Goal: Navigation & Orientation: Find specific page/section

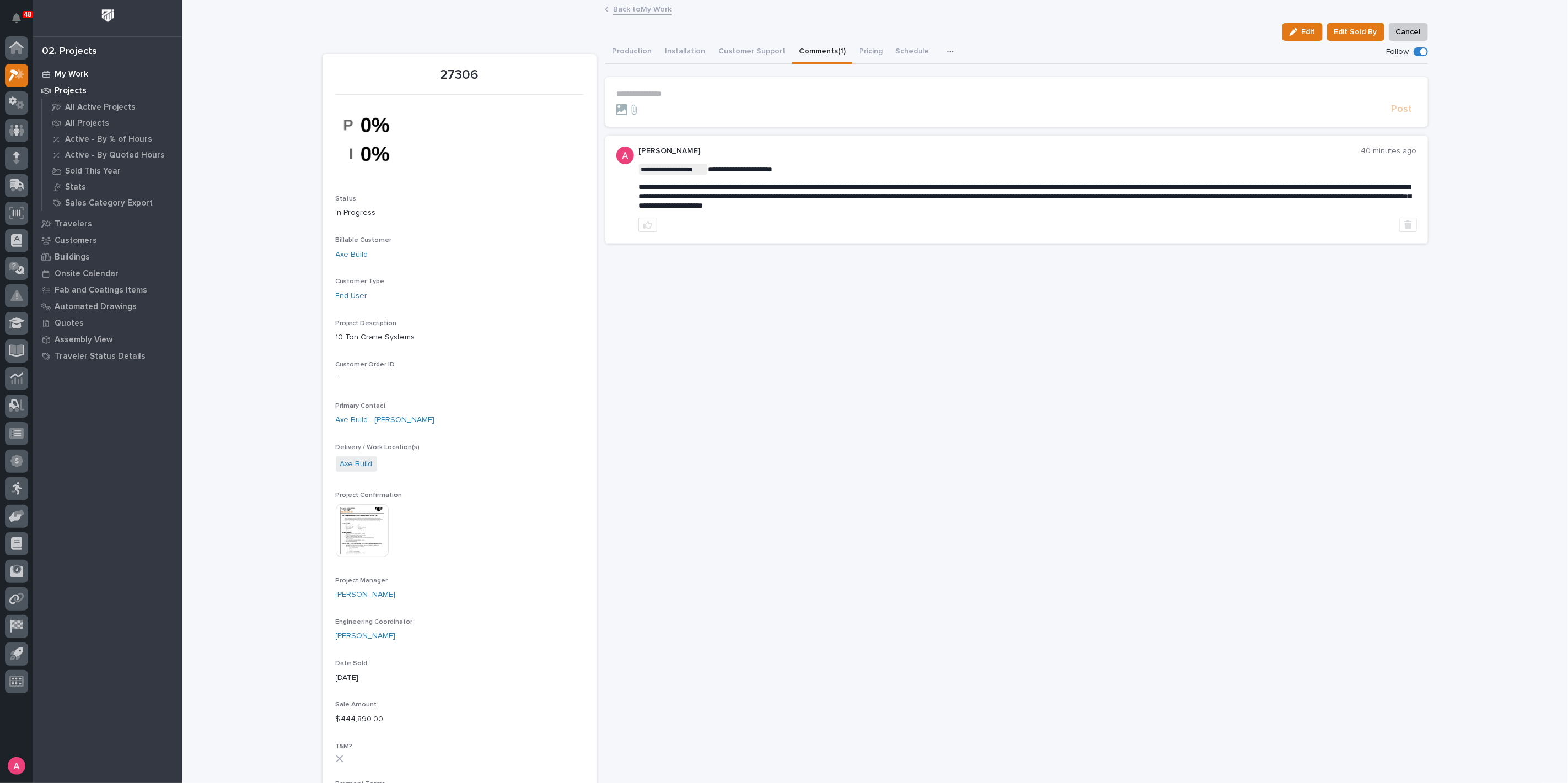
click at [62, 73] on p "My Work" at bounding box center [71, 74] width 33 height 10
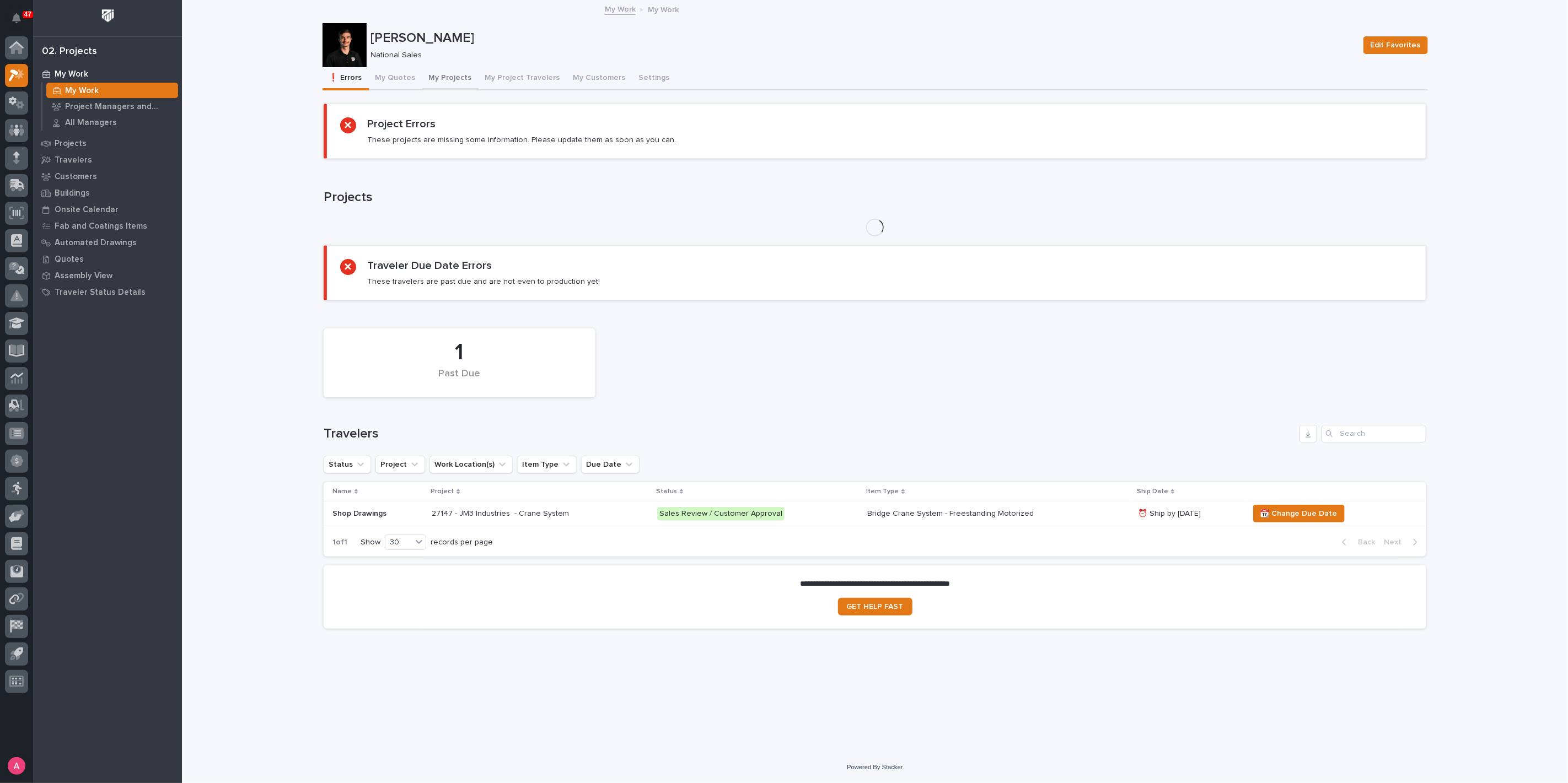
click at [448, 70] on button "My Projects" at bounding box center [450, 79] width 56 height 23
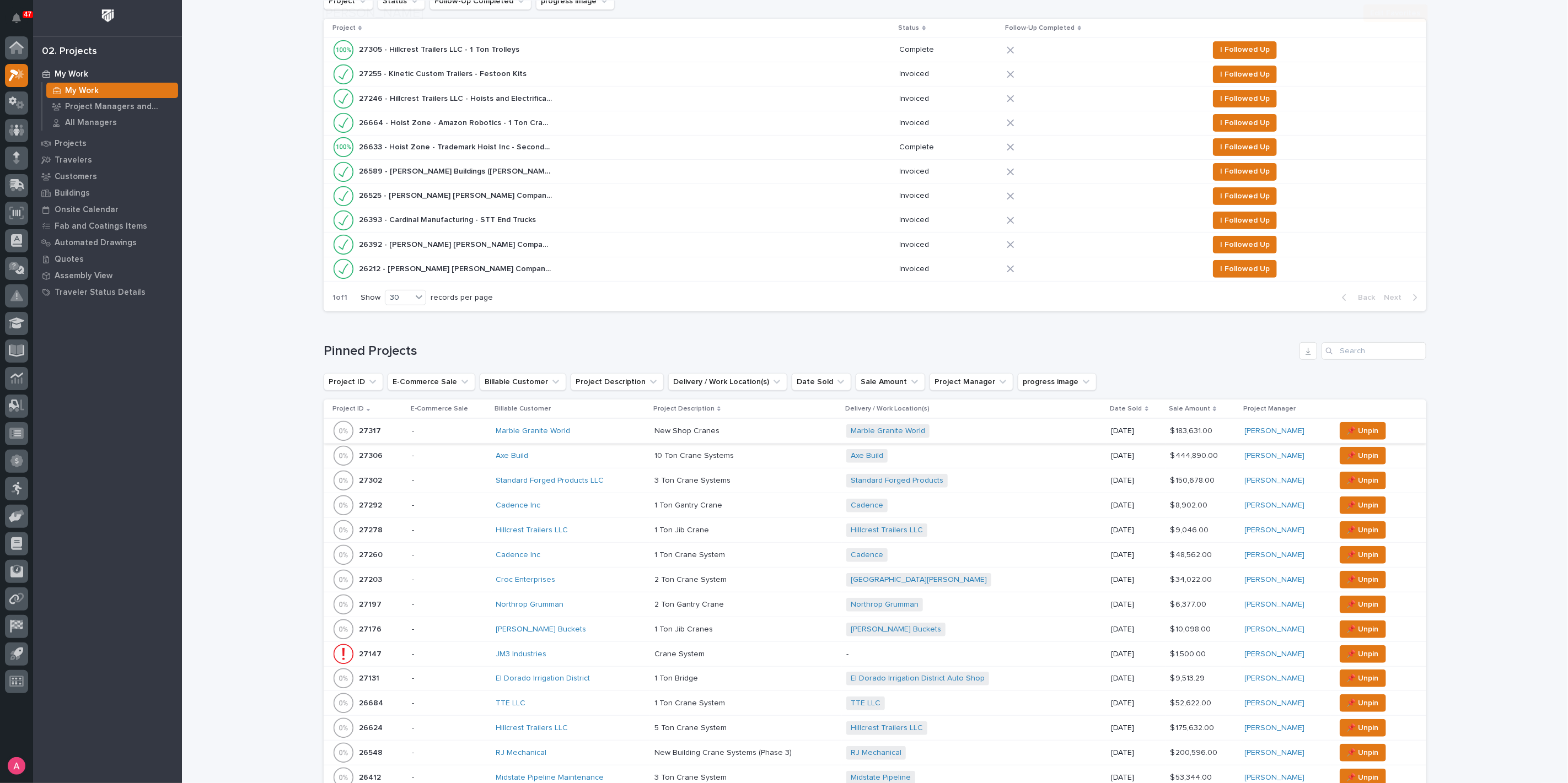
scroll to position [244, 0]
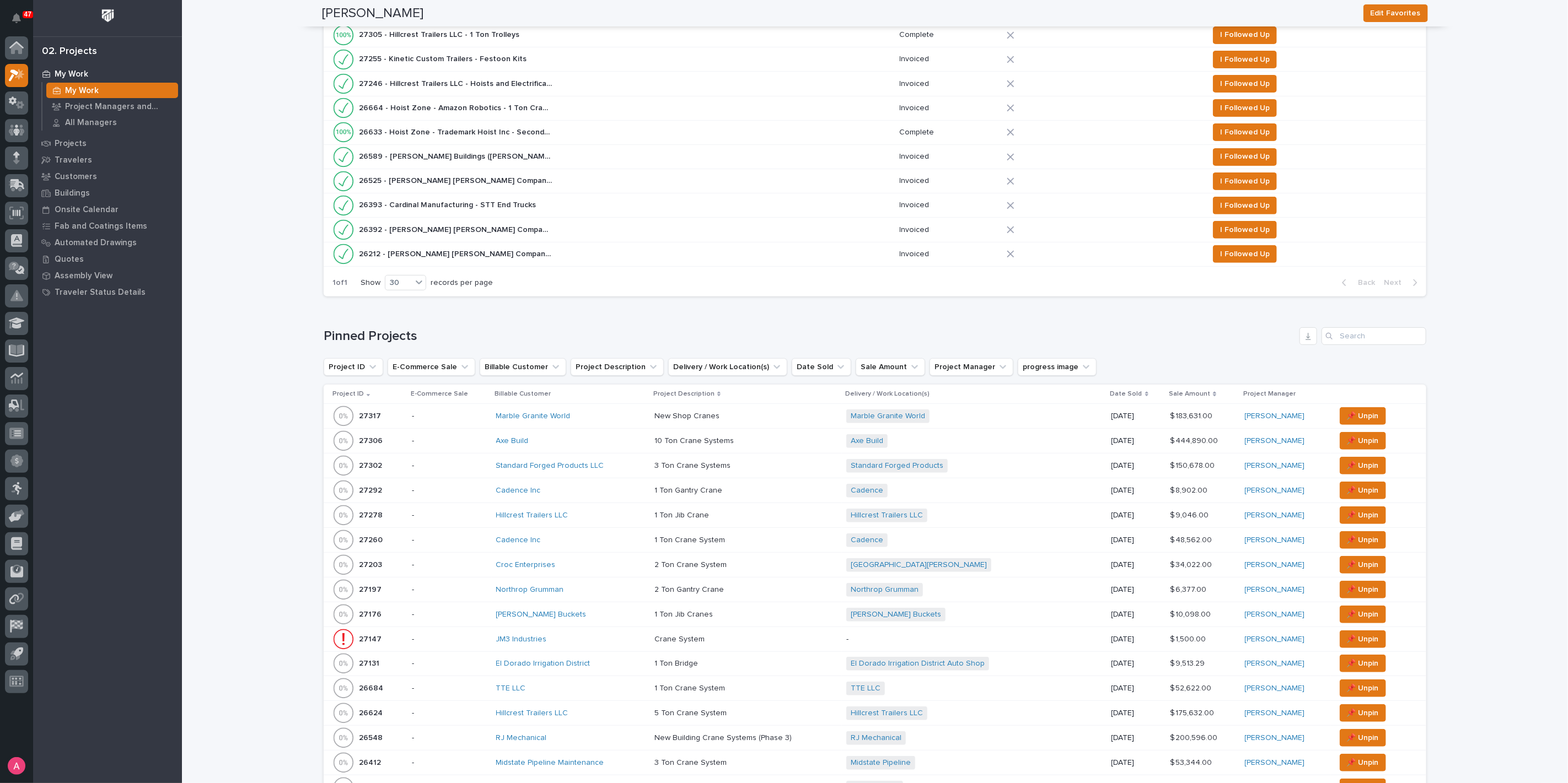
click at [578, 586] on div "Northrop Grumman" at bounding box center [571, 590] width 150 height 9
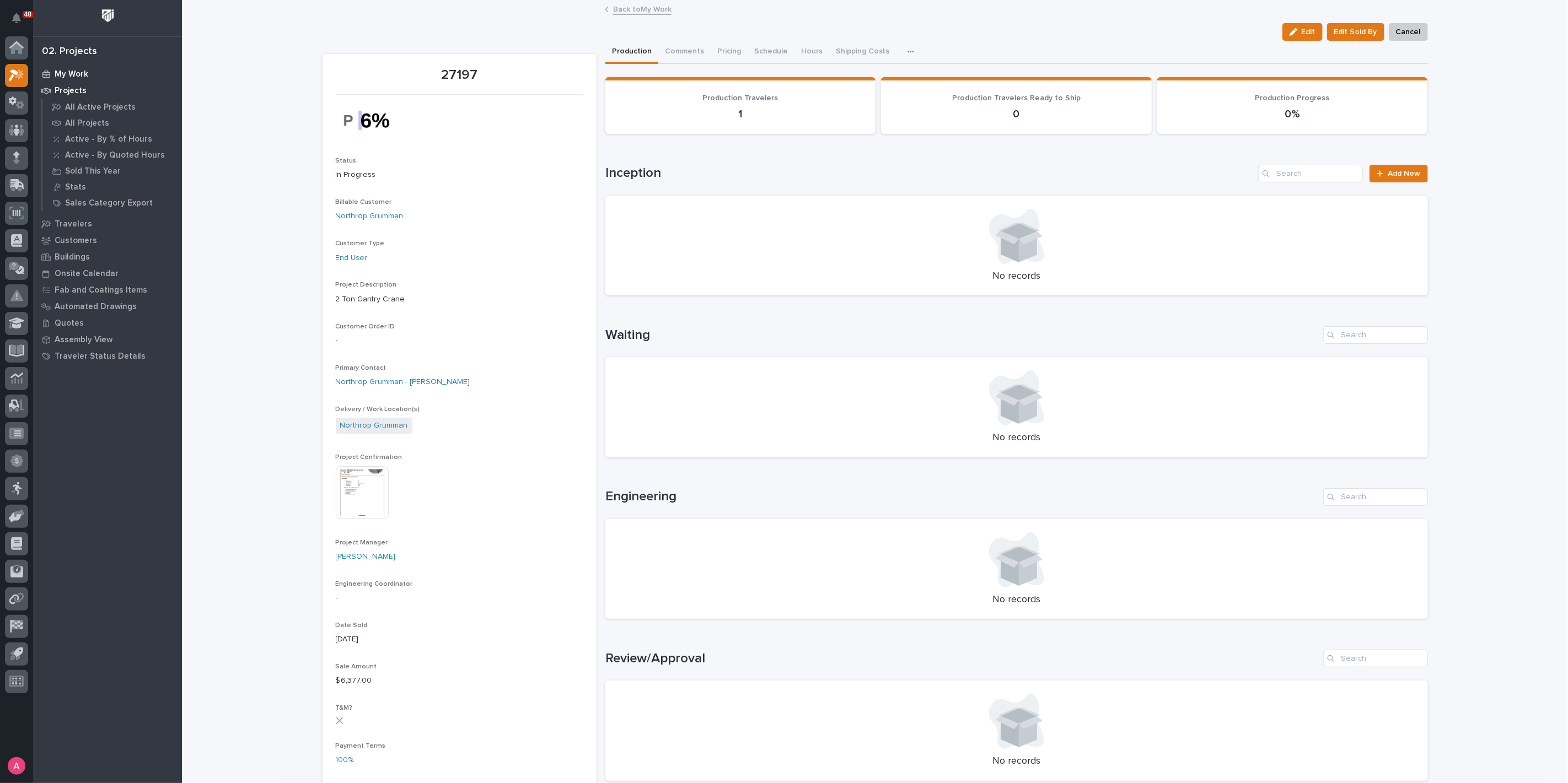
click at [78, 71] on p "My Work" at bounding box center [71, 74] width 33 height 10
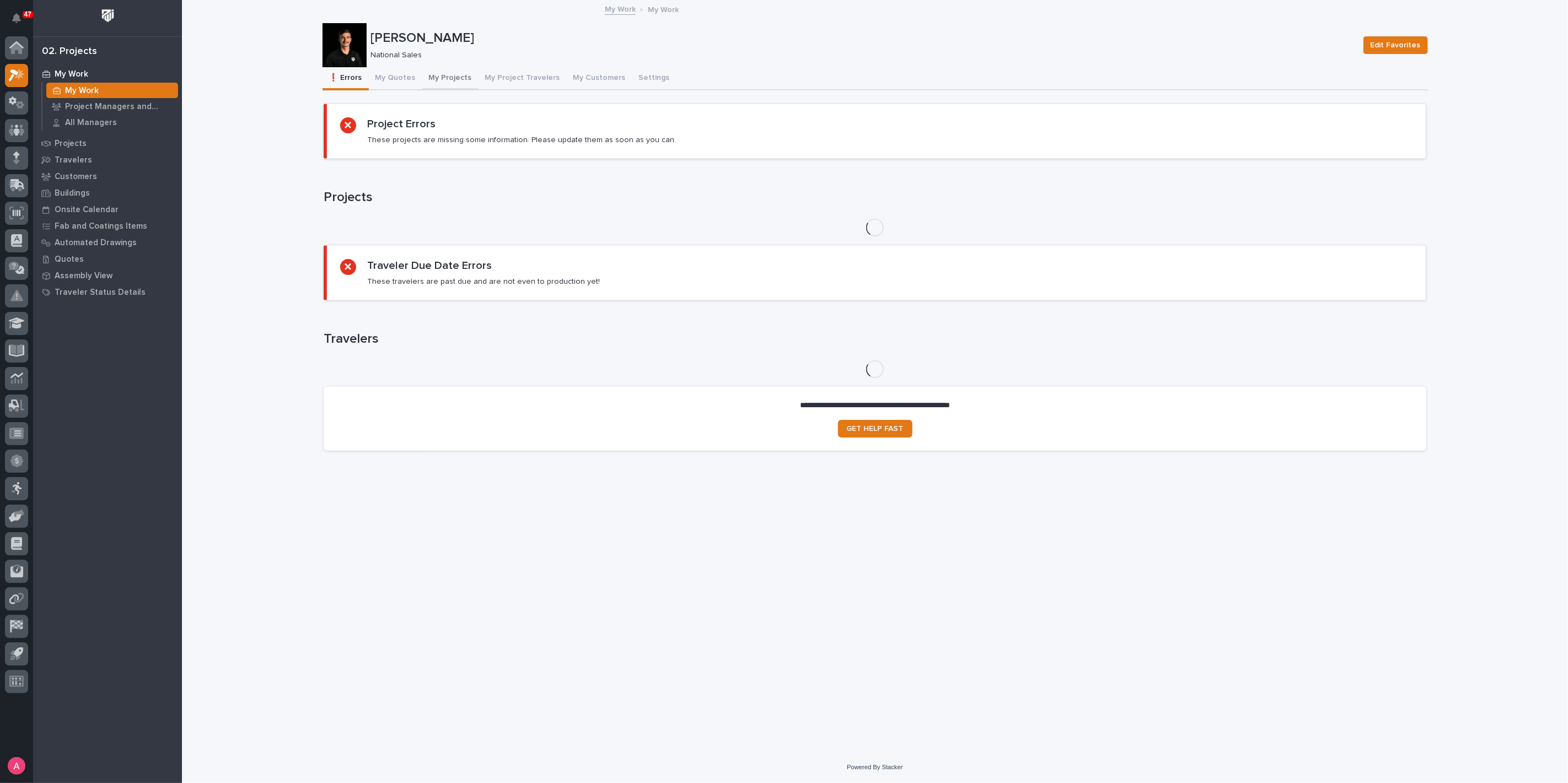
click at [430, 74] on button "My Projects" at bounding box center [450, 79] width 56 height 23
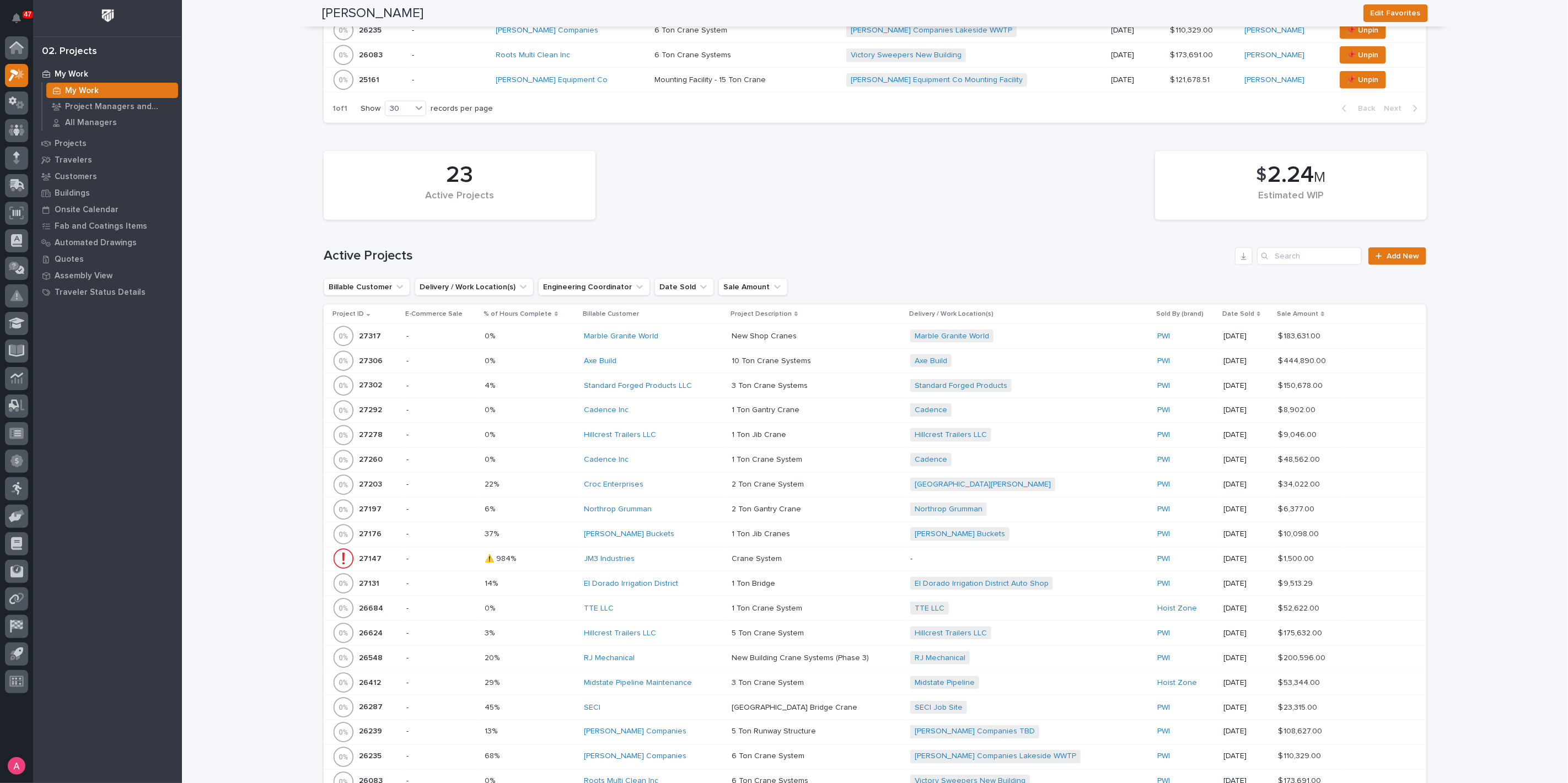
scroll to position [378, 0]
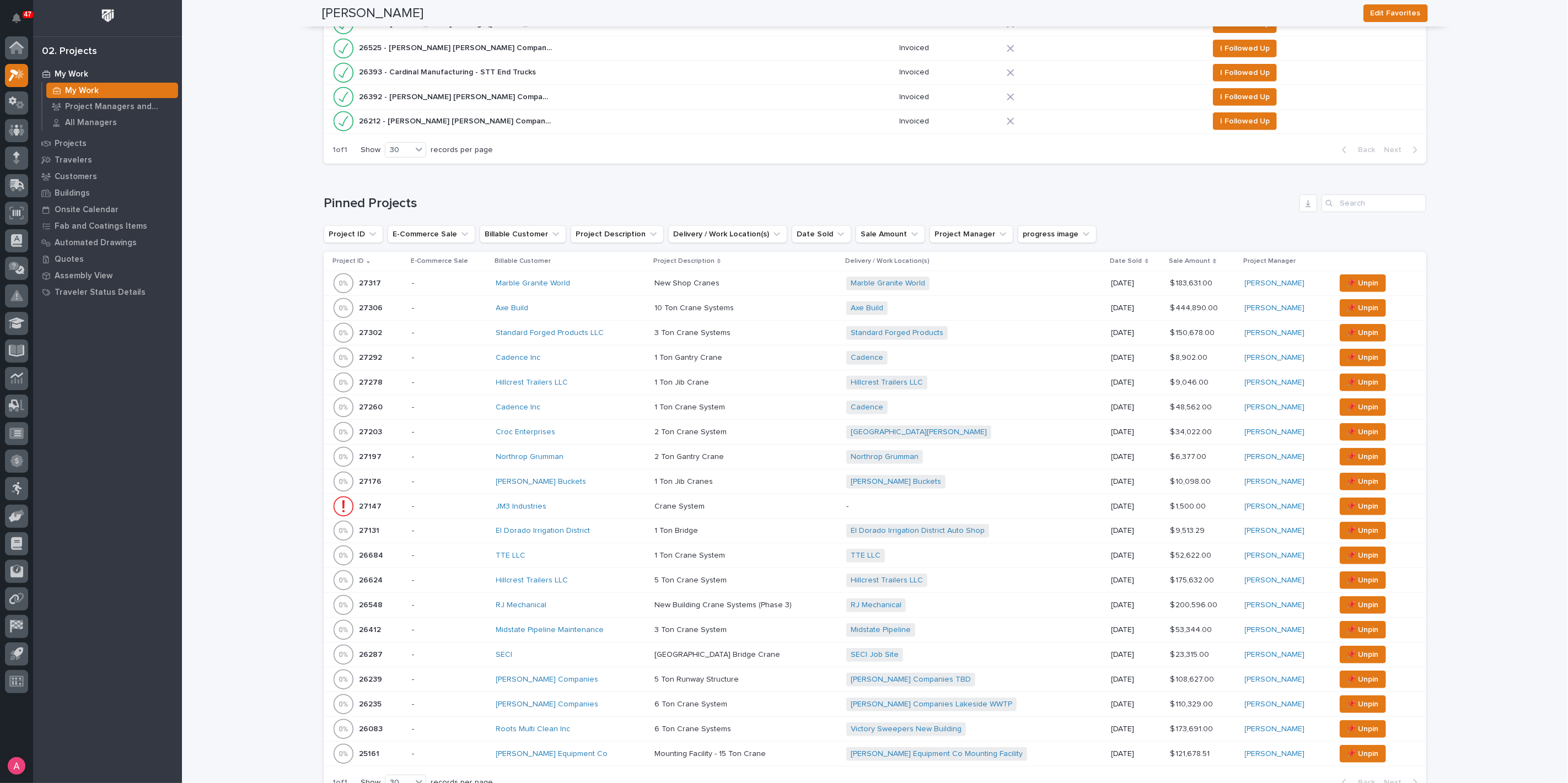
click at [572, 480] on div "[PERSON_NAME] Buckets" at bounding box center [571, 482] width 150 height 9
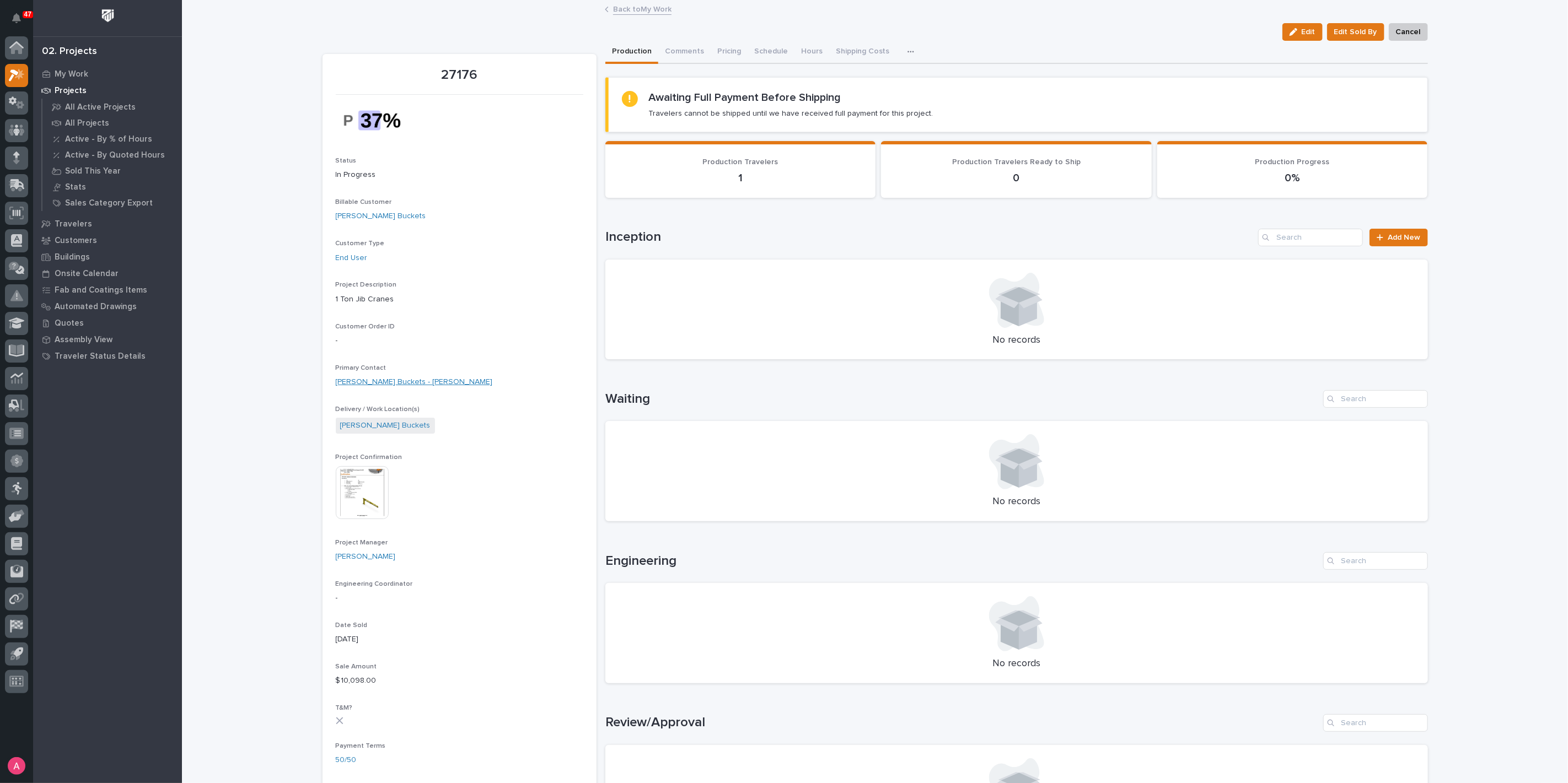
click at [370, 384] on link "[PERSON_NAME] Buckets - [PERSON_NAME]" at bounding box center [414, 382] width 157 height 12
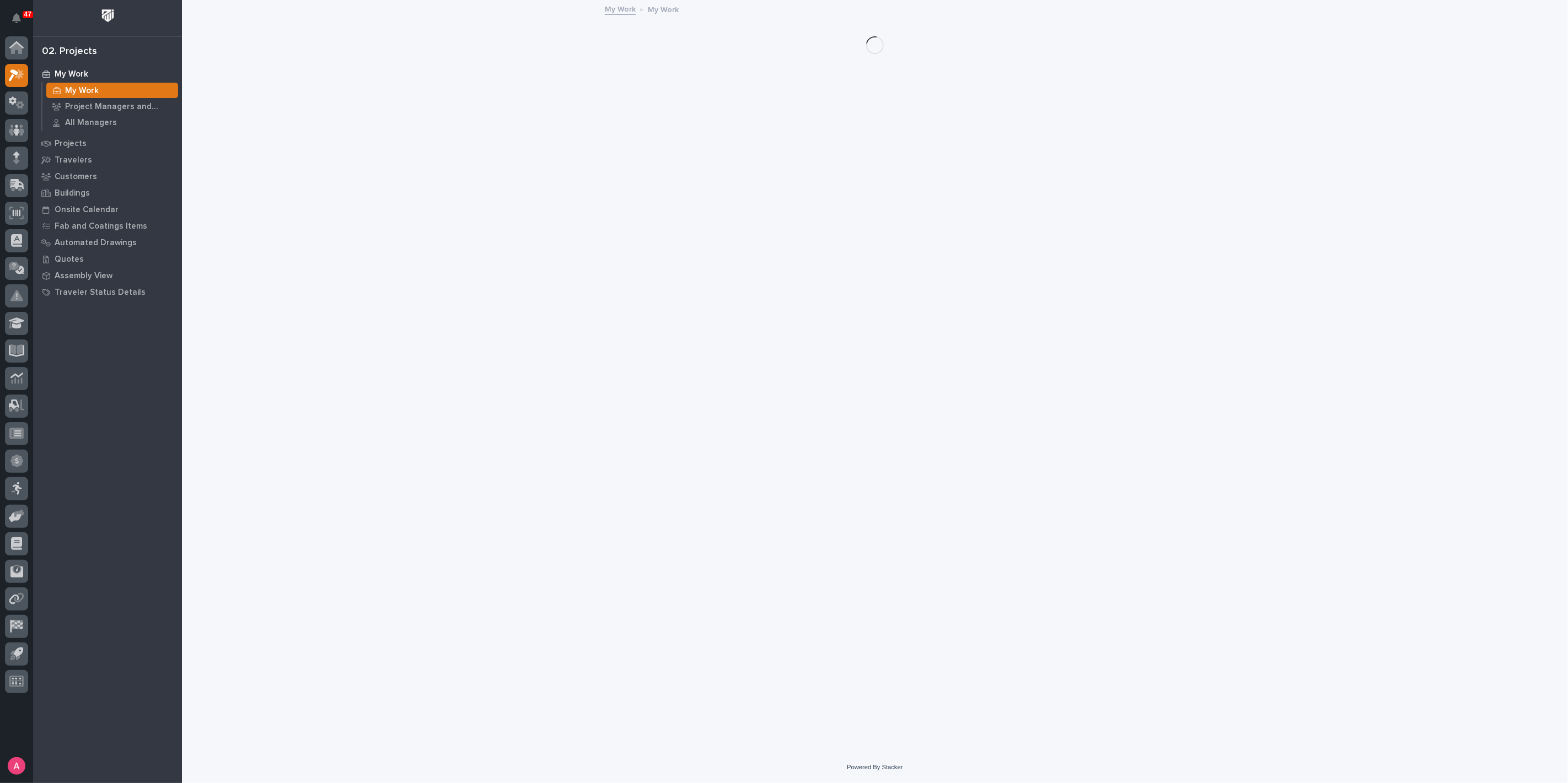
click at [68, 76] on p "My Work" at bounding box center [71, 74] width 33 height 10
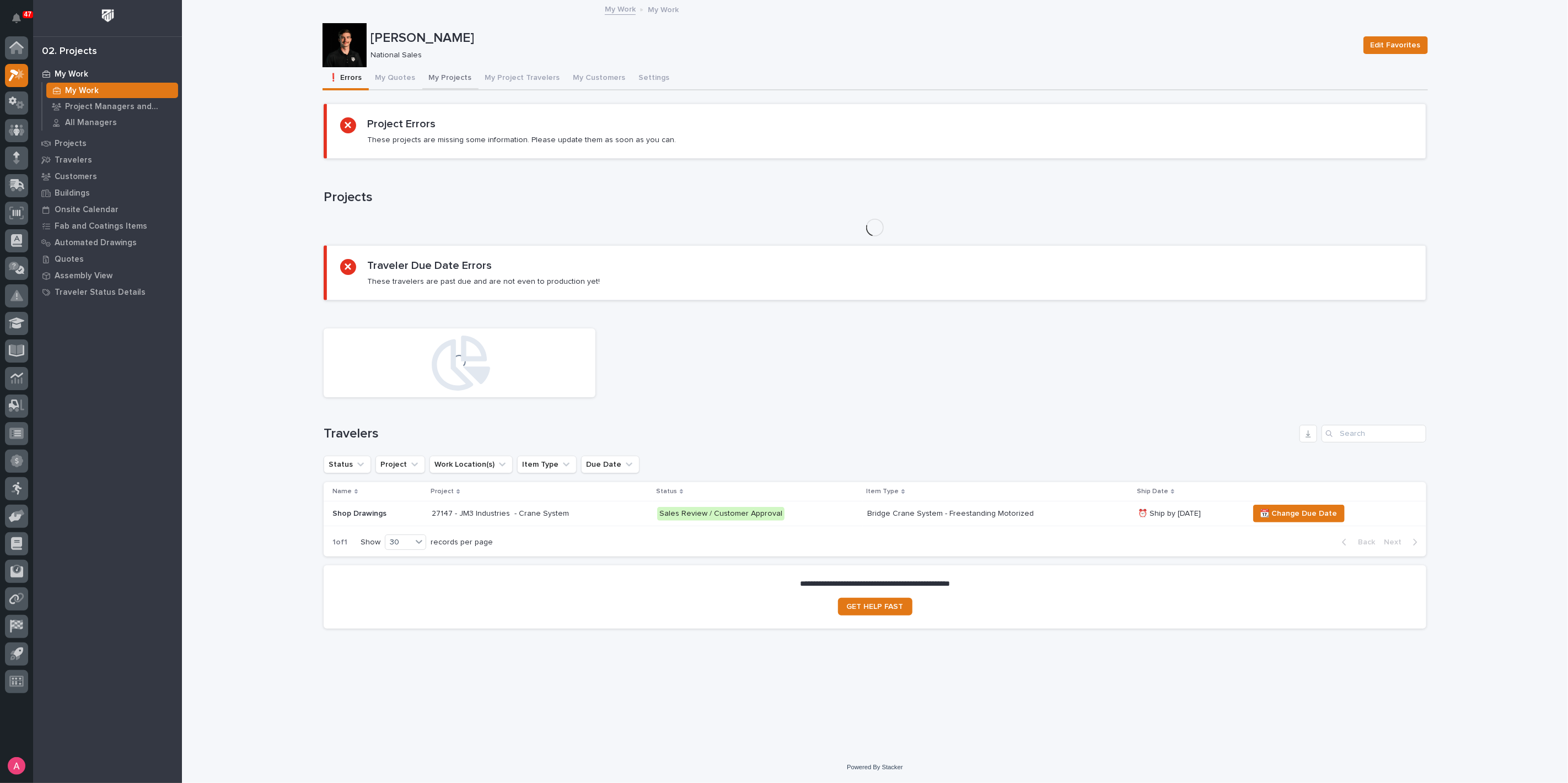
click at [455, 74] on button "My Projects" at bounding box center [450, 79] width 56 height 23
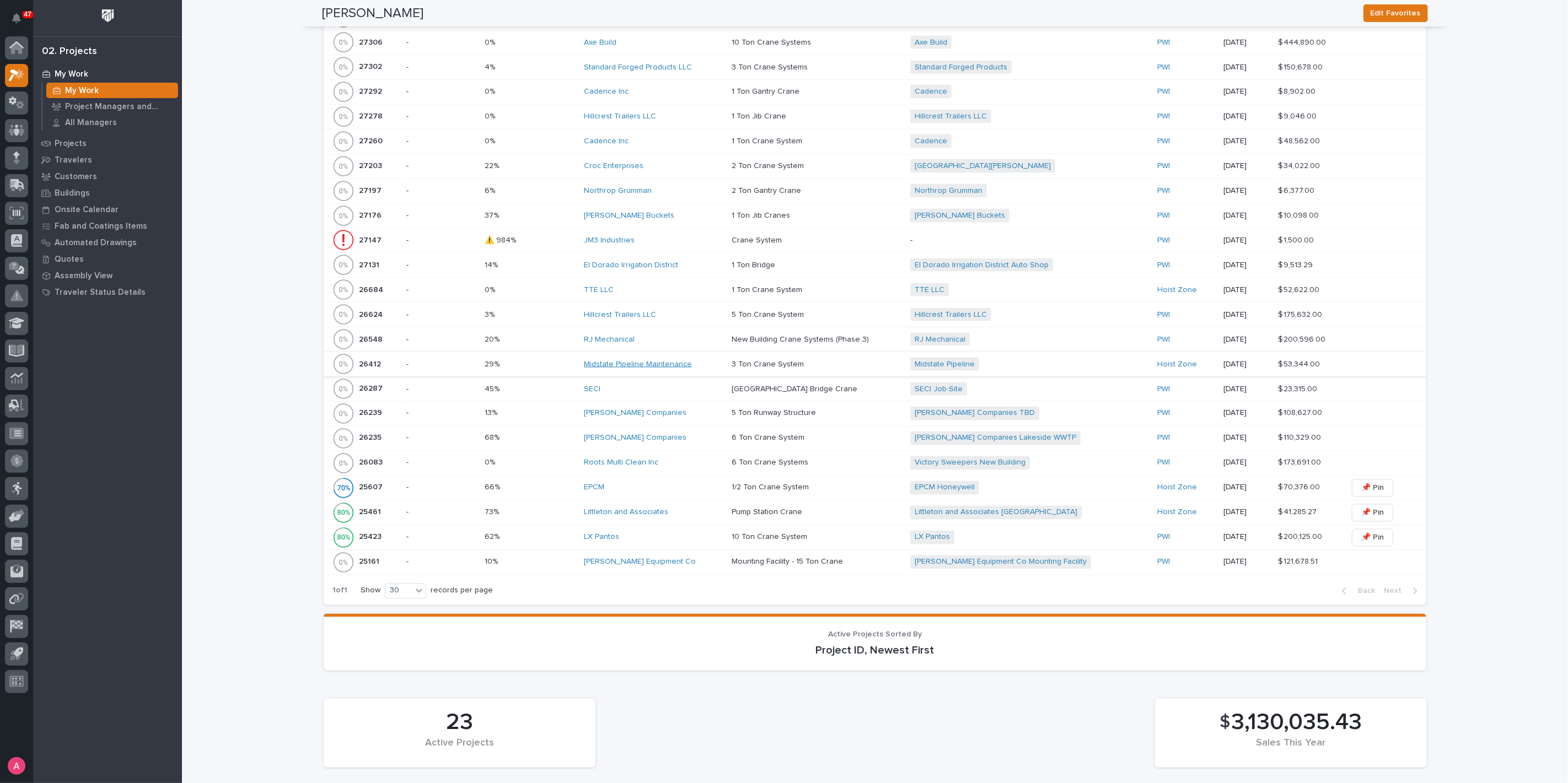
scroll to position [1187, 0]
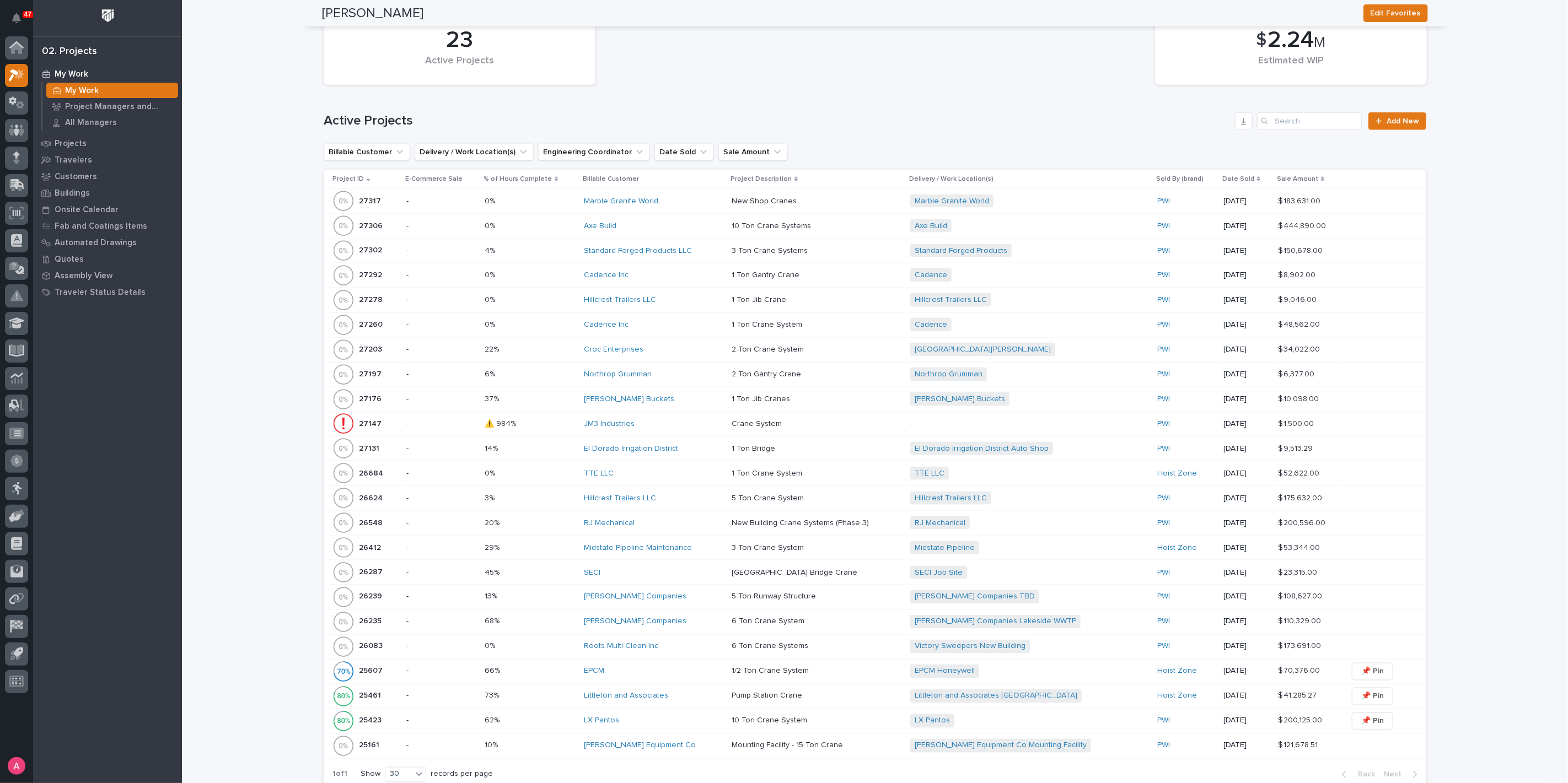
click at [676, 490] on div "Hillcrest Trailers LLC" at bounding box center [653, 498] width 139 height 18
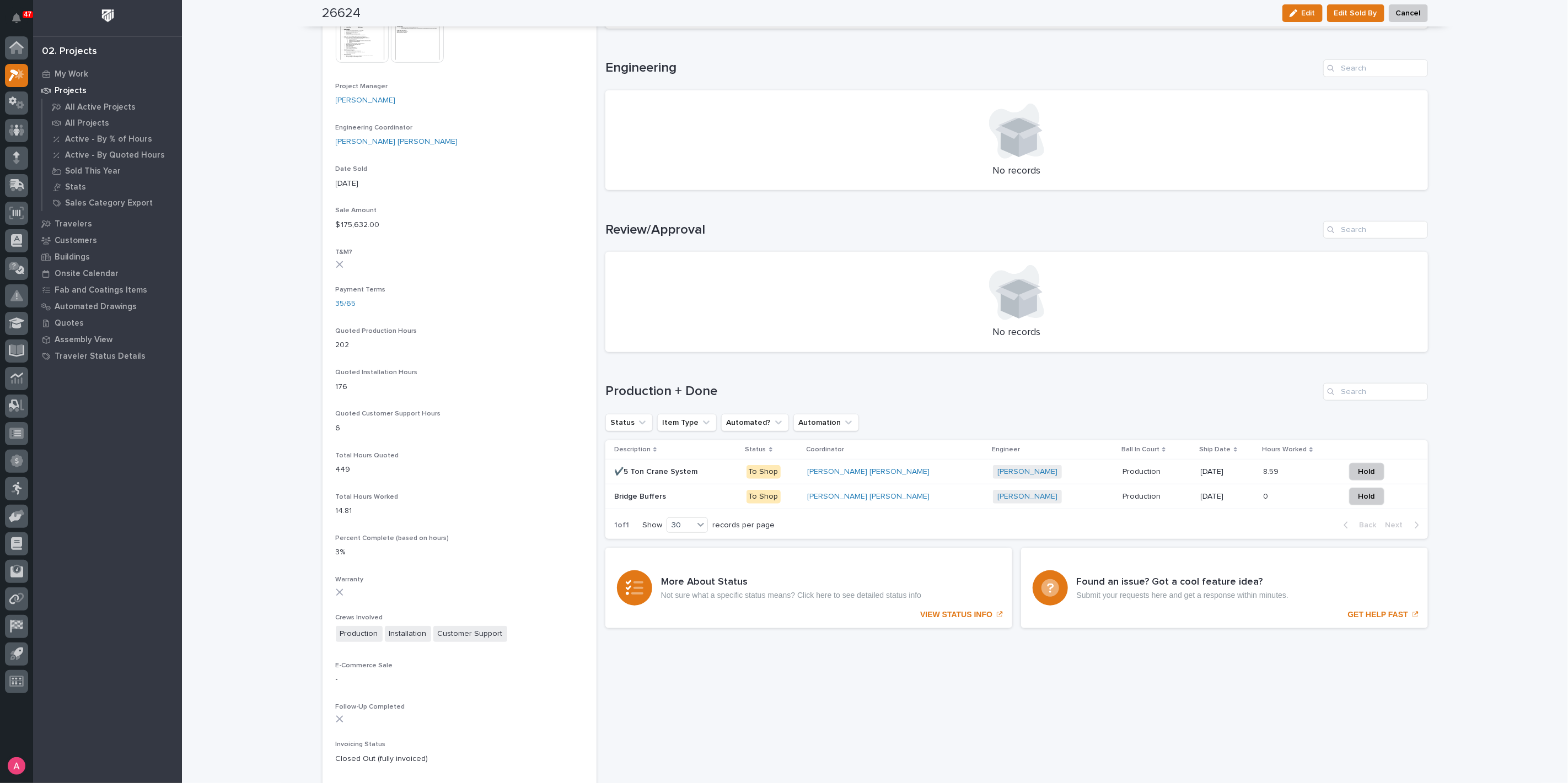
scroll to position [499, 0]
